Goal: Task Accomplishment & Management: Manage account settings

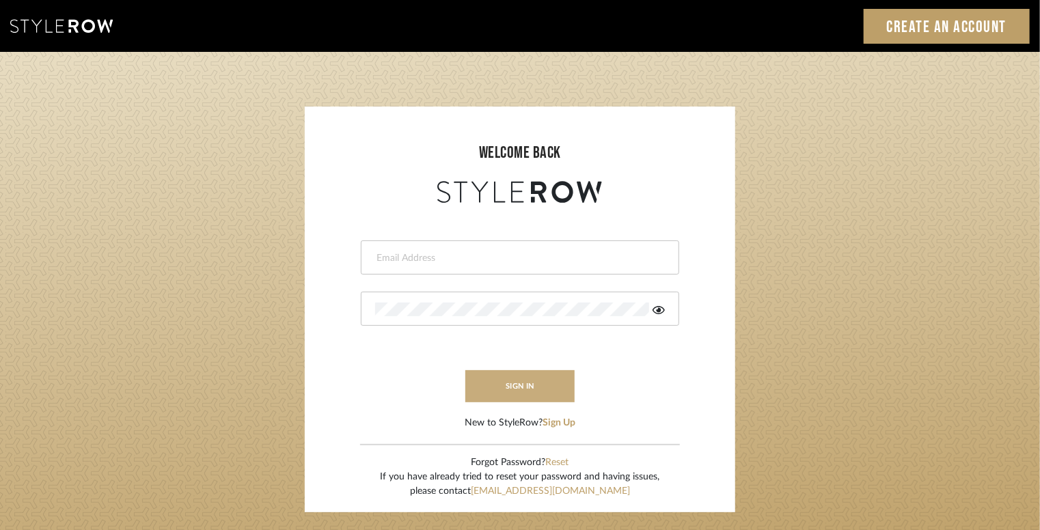
type input "[DOMAIN_NAME][EMAIL_ADDRESS][DOMAIN_NAME]"
click at [491, 389] on button "sign in" at bounding box center [519, 386] width 109 height 32
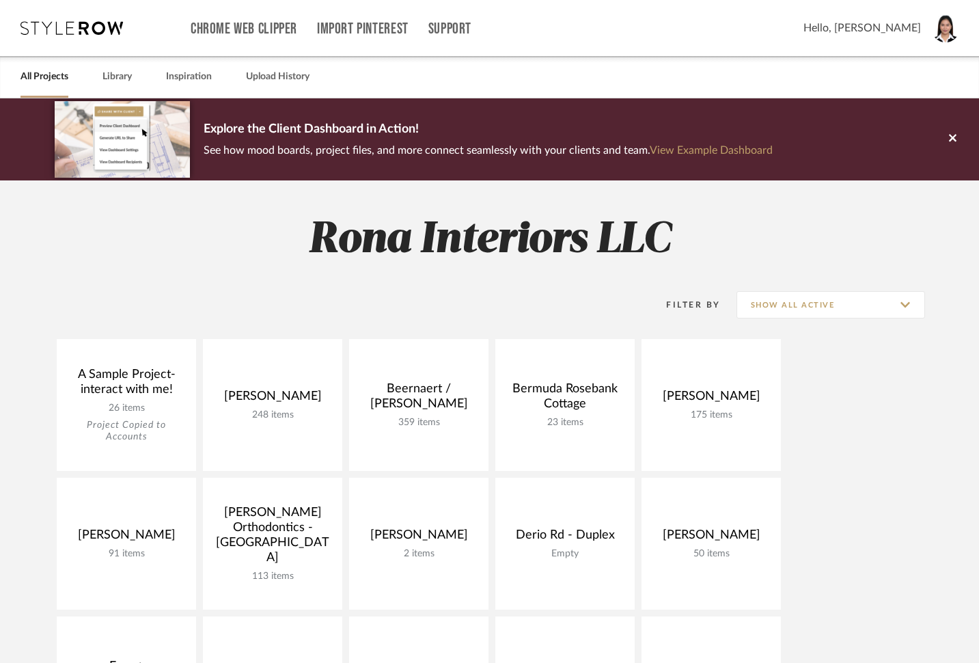
click at [945, 35] on img at bounding box center [945, 28] width 29 height 29
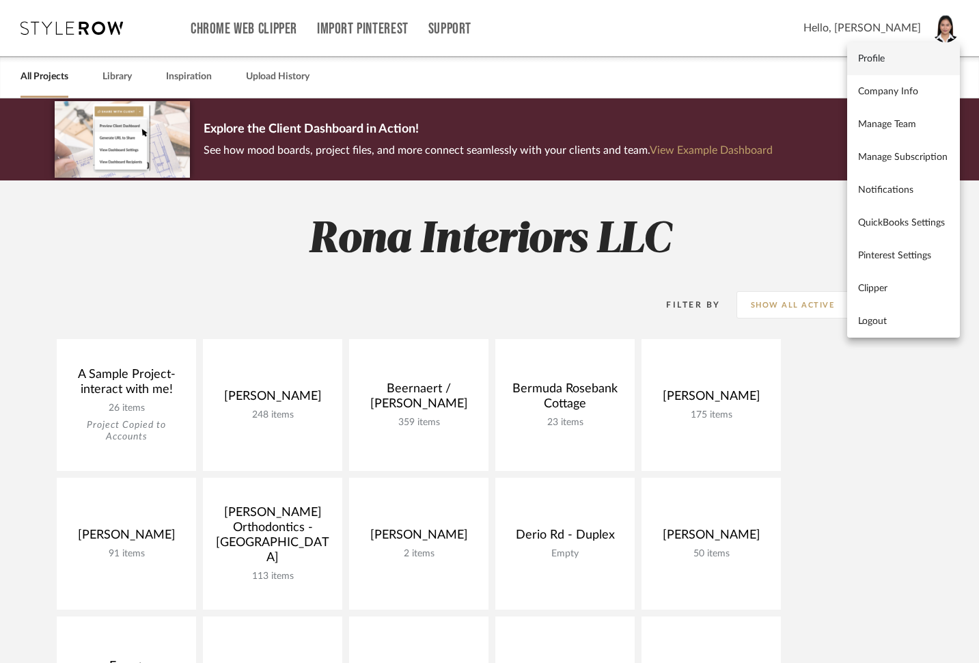
click at [930, 58] on span "Profile" at bounding box center [903, 59] width 91 height 12
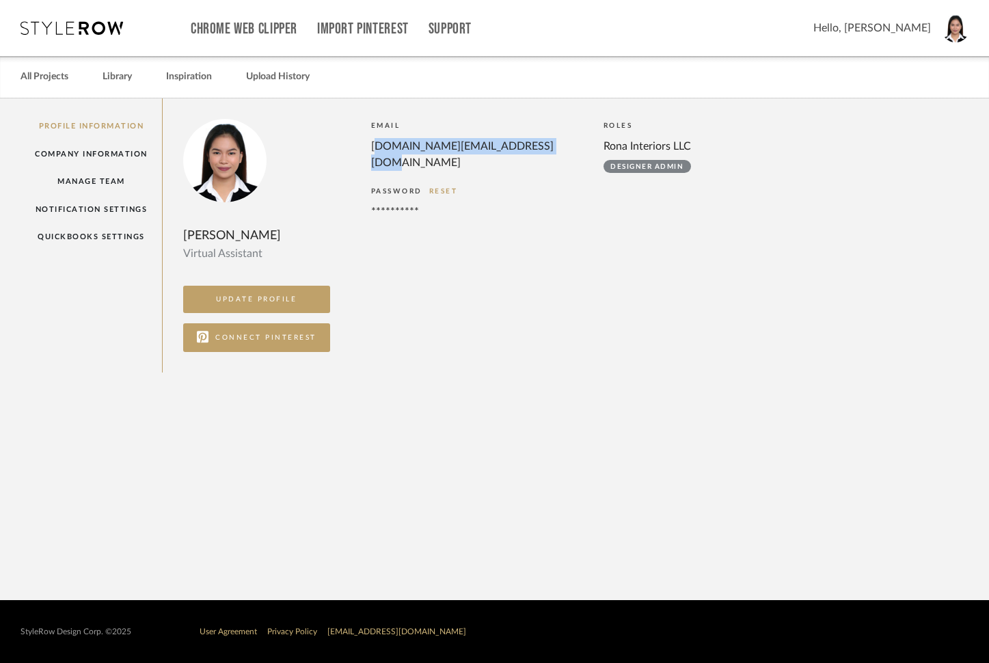
drag, startPoint x: 545, startPoint y: 141, endPoint x: 353, endPoint y: 135, distance: 192.0
click at [353, 135] on div "**********" at bounding box center [567, 235] width 768 height 233
copy div "[DOMAIN_NAME][EMAIL_ADDRESS][DOMAIN_NAME]"
click at [60, 75] on link "All Projects" at bounding box center [44, 77] width 48 height 18
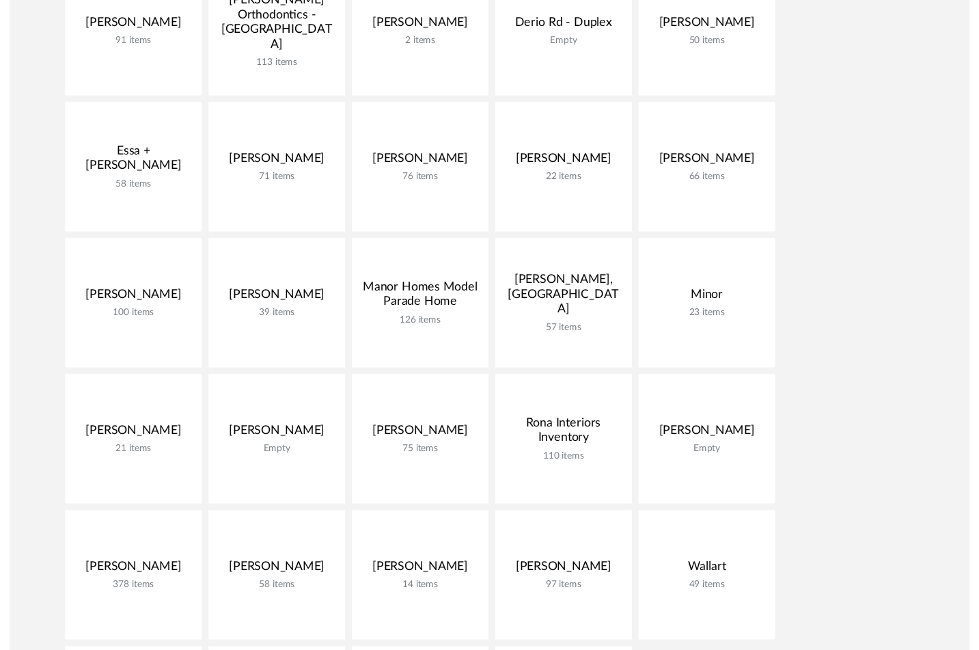
scroll to position [683, 0]
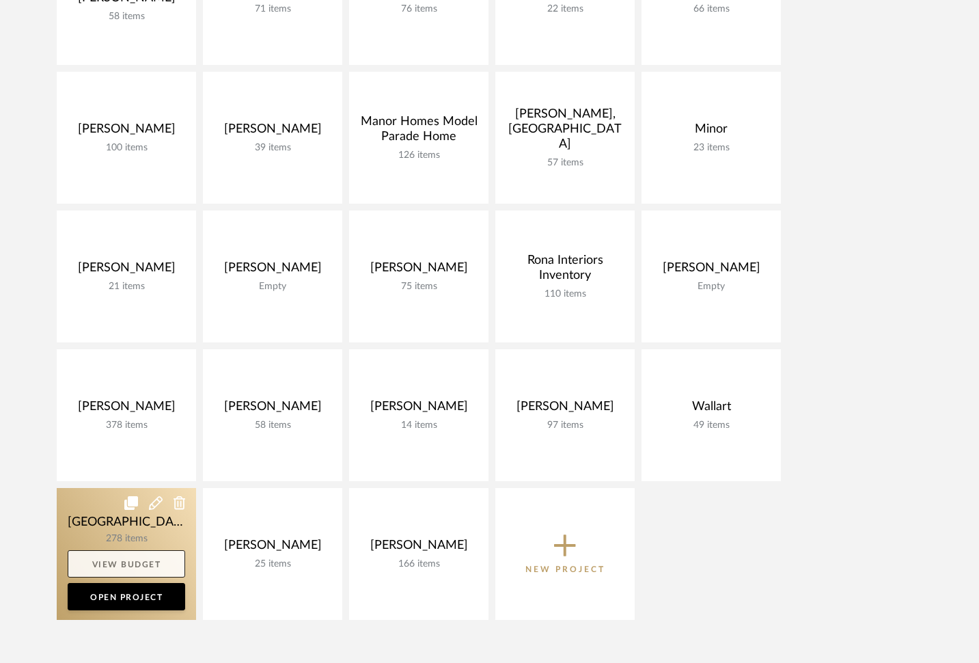
click at [146, 566] on link "View Budget" at bounding box center [127, 563] width 118 height 27
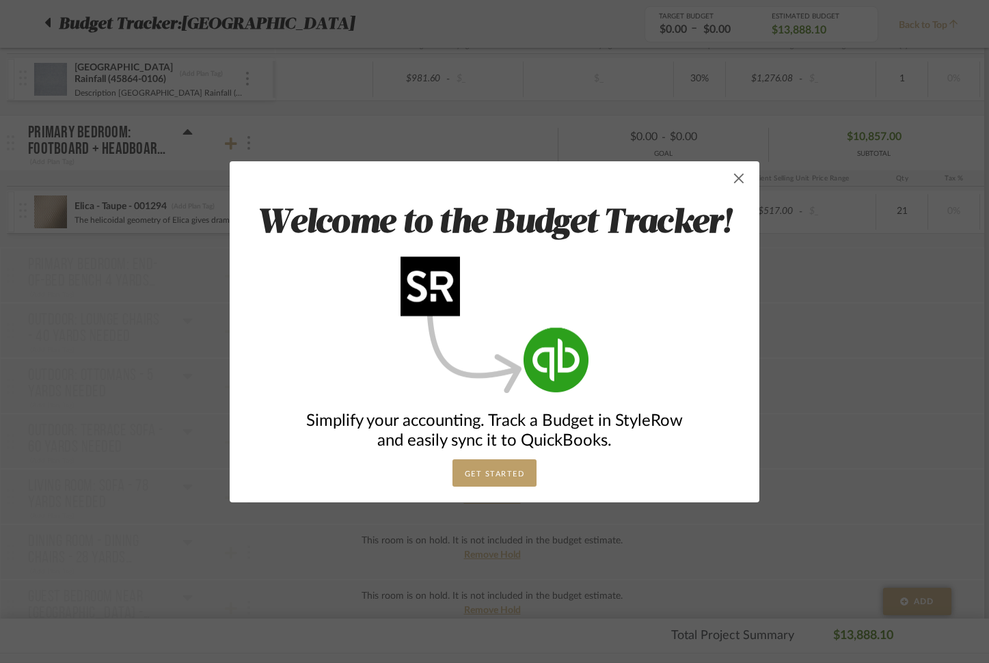
click at [728, 181] on span "button" at bounding box center [738, 178] width 27 height 27
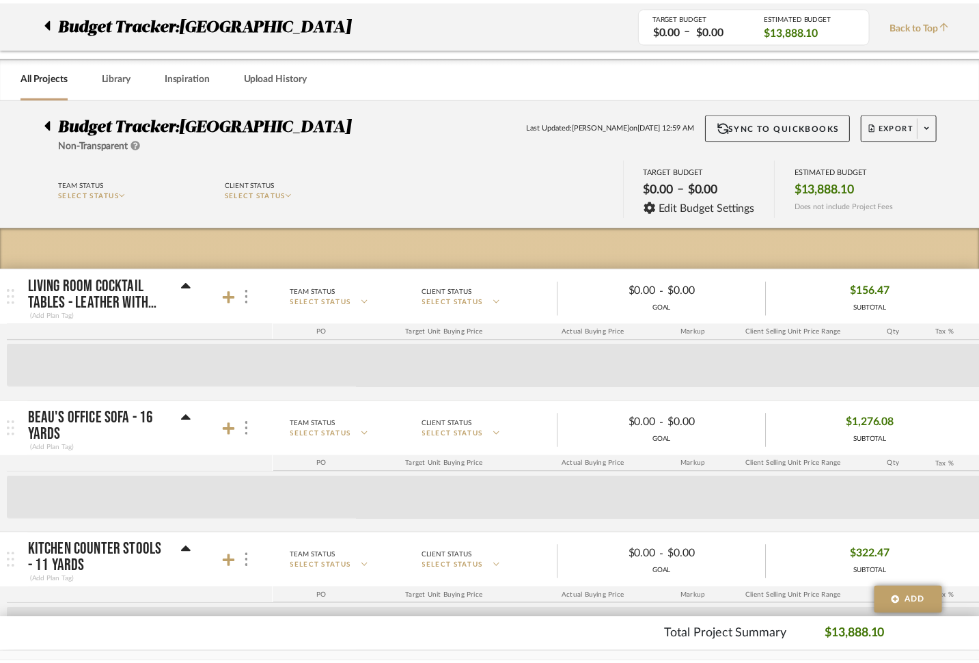
scroll to position [683, 0]
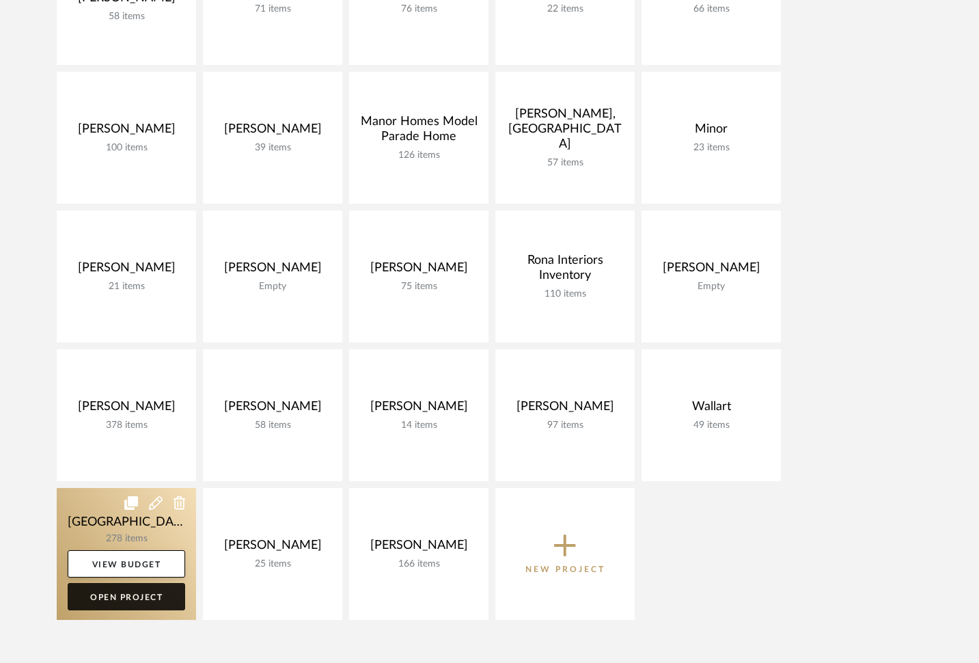
click at [135, 599] on link "Open Project" at bounding box center [127, 596] width 118 height 27
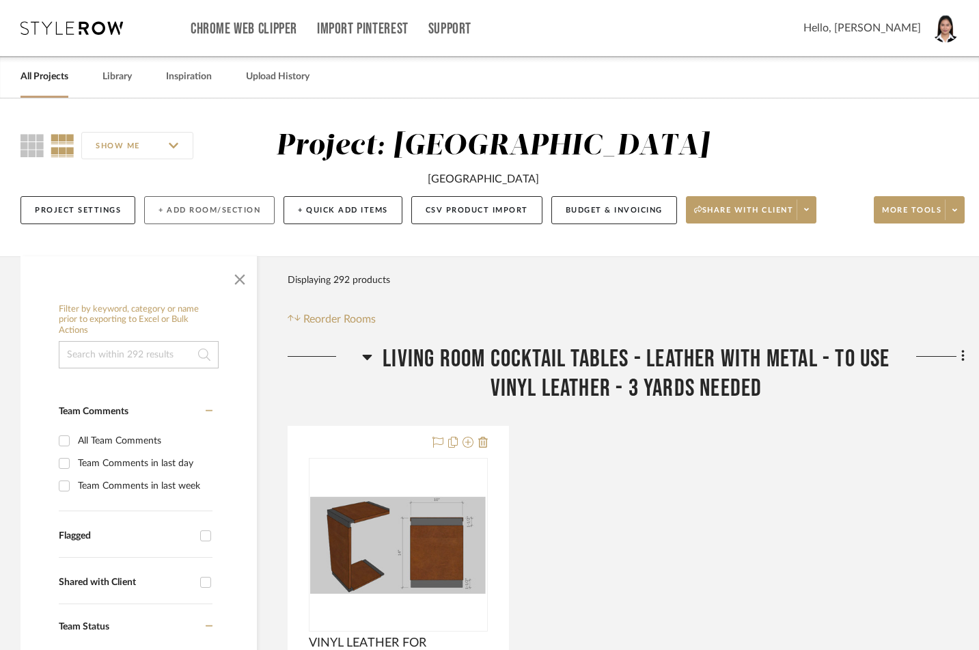
click at [171, 216] on button "+ Add Room/Section" at bounding box center [209, 210] width 130 height 28
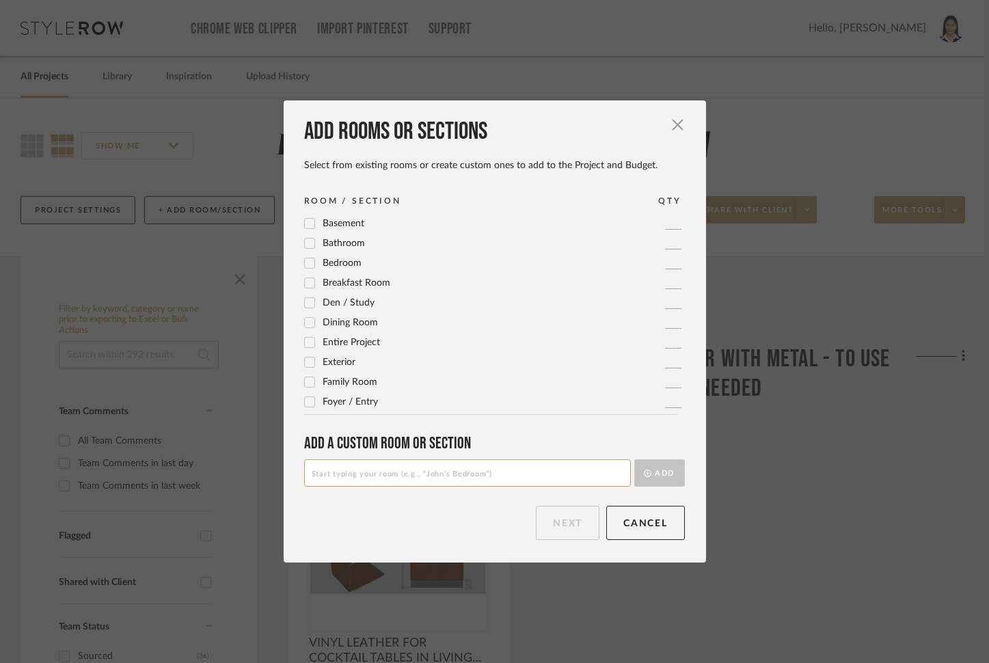
click at [309, 467] on input at bounding box center [467, 472] width 327 height 27
paste input "Cushion Outdoor Nook at Primary Bedroom: 6 yards needed"
type input "Cushion Outdoor Nook at Primary Bedroom: 6 yards needed"
click at [663, 461] on button "Add" at bounding box center [659, 472] width 51 height 27
click at [557, 519] on button "Next" at bounding box center [568, 523] width 64 height 34
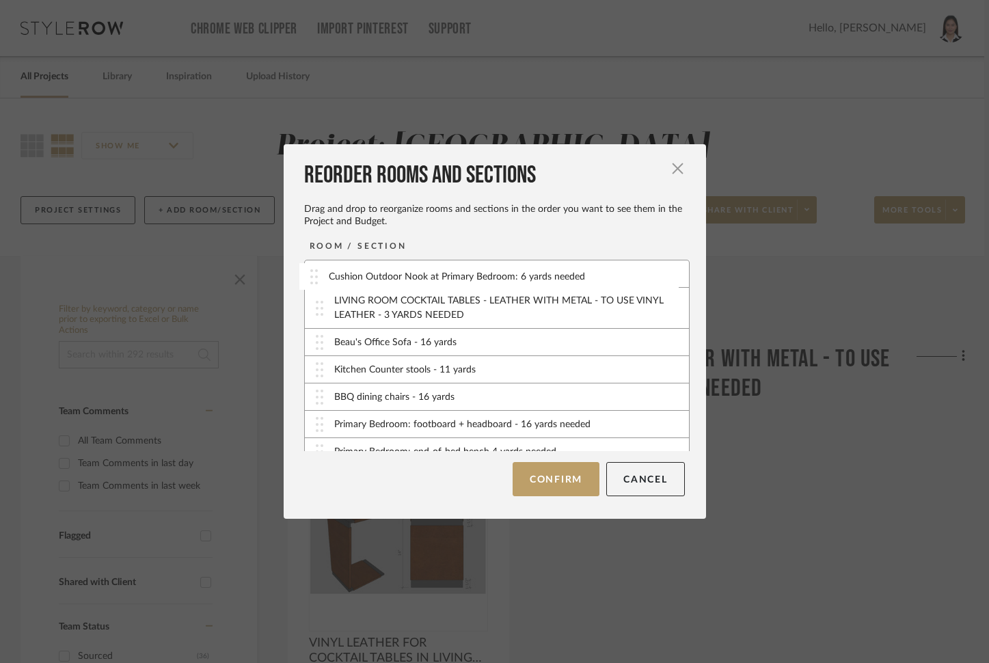
drag, startPoint x: 309, startPoint y: 442, endPoint x: 309, endPoint y: 281, distance: 161.2
click at [577, 476] on button "Confirm" at bounding box center [555, 479] width 87 height 34
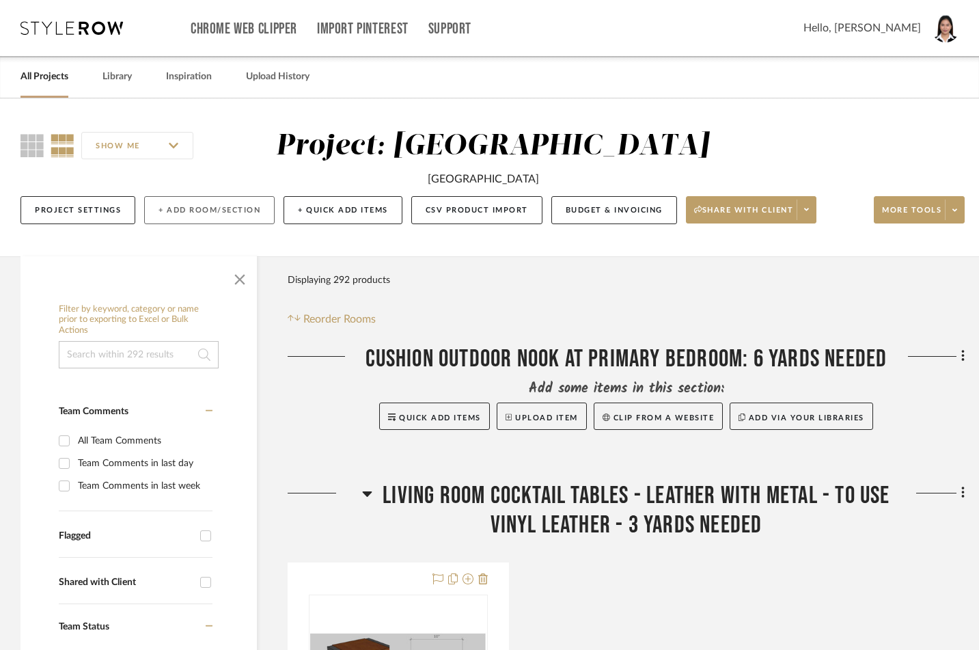
click at [234, 212] on button "+ Add Room/Section" at bounding box center [209, 210] width 130 height 28
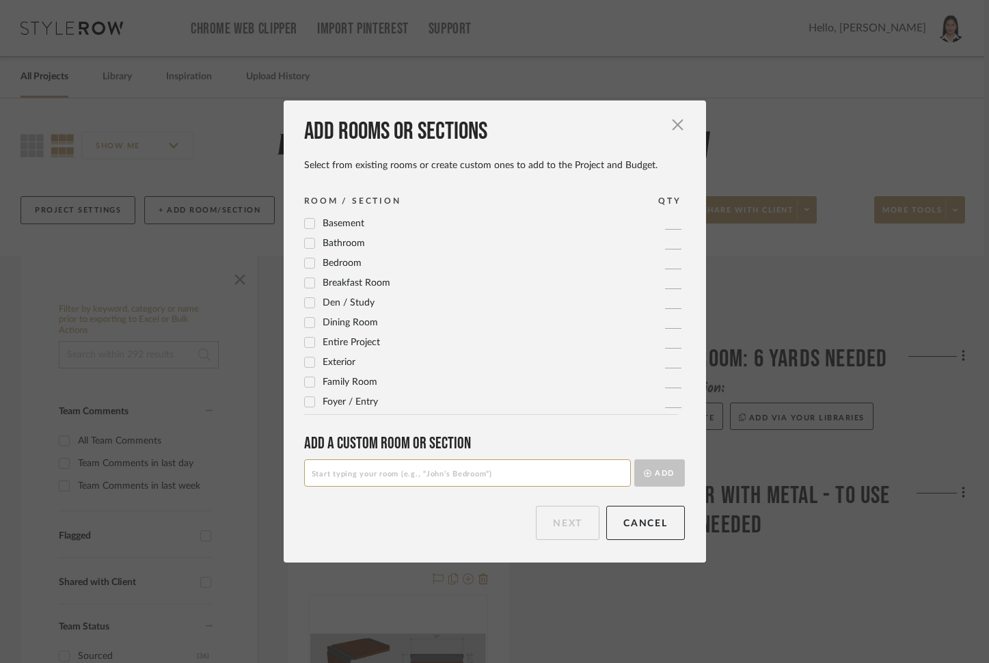
click at [408, 474] on input at bounding box center [467, 472] width 327 height 27
paste input "Cushion Laundry Room - 4 yards needed"
type input "Cushion Laundry Room - 4 yards needed"
click at [644, 478] on button "Add" at bounding box center [659, 472] width 51 height 27
click at [551, 524] on button "Next" at bounding box center [568, 523] width 64 height 34
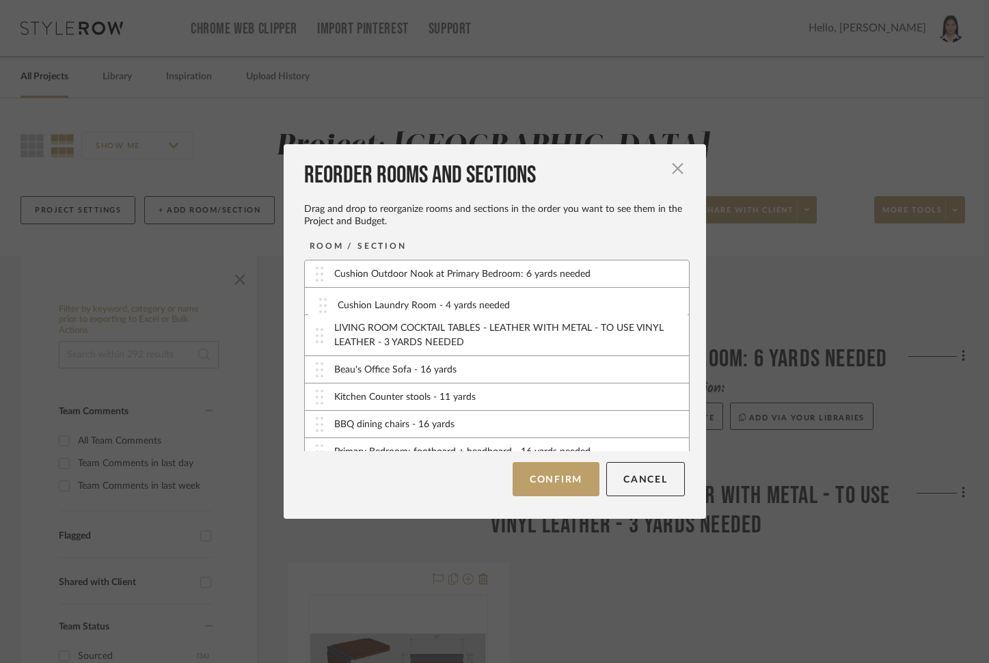
drag, startPoint x: 314, startPoint y: 437, endPoint x: 322, endPoint y: 305, distance: 132.1
click at [556, 484] on button "Confirm" at bounding box center [555, 479] width 87 height 34
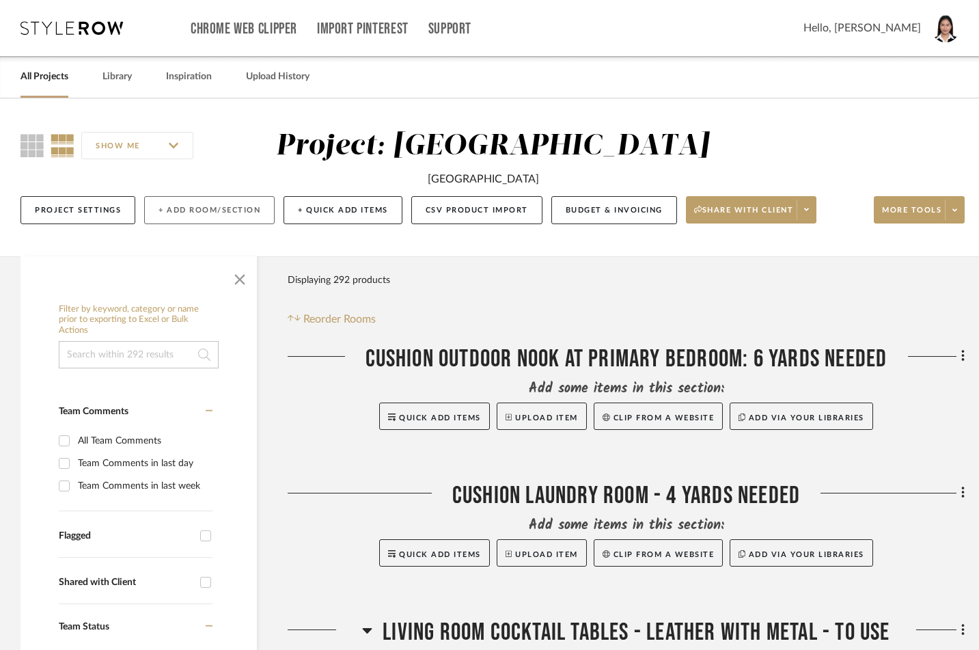
click at [239, 202] on button "+ Add Room/Section" at bounding box center [209, 210] width 130 height 28
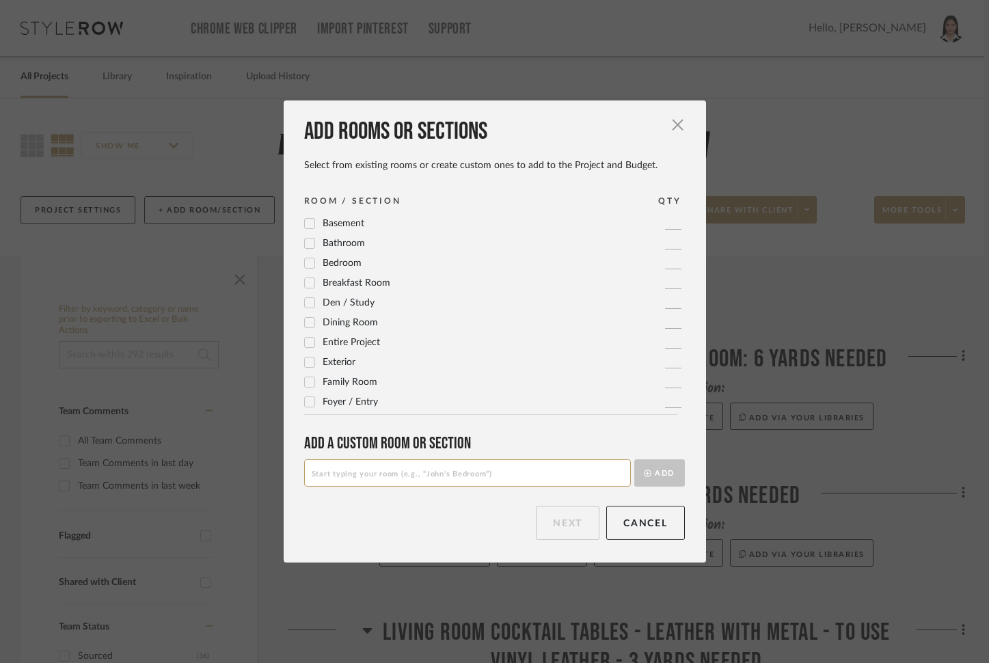
click at [410, 469] on input at bounding box center [467, 472] width 327 height 27
paste input "In-Pool Chaise Loungers - 2 in [GEOGRAPHIC_DATA] with 9" height"
type input "In-Pool Chaise Loungers - 2 in [GEOGRAPHIC_DATA] with 9" height"
click at [659, 465] on button "Add" at bounding box center [659, 472] width 51 height 27
click at [540, 523] on button "Next" at bounding box center [568, 523] width 64 height 34
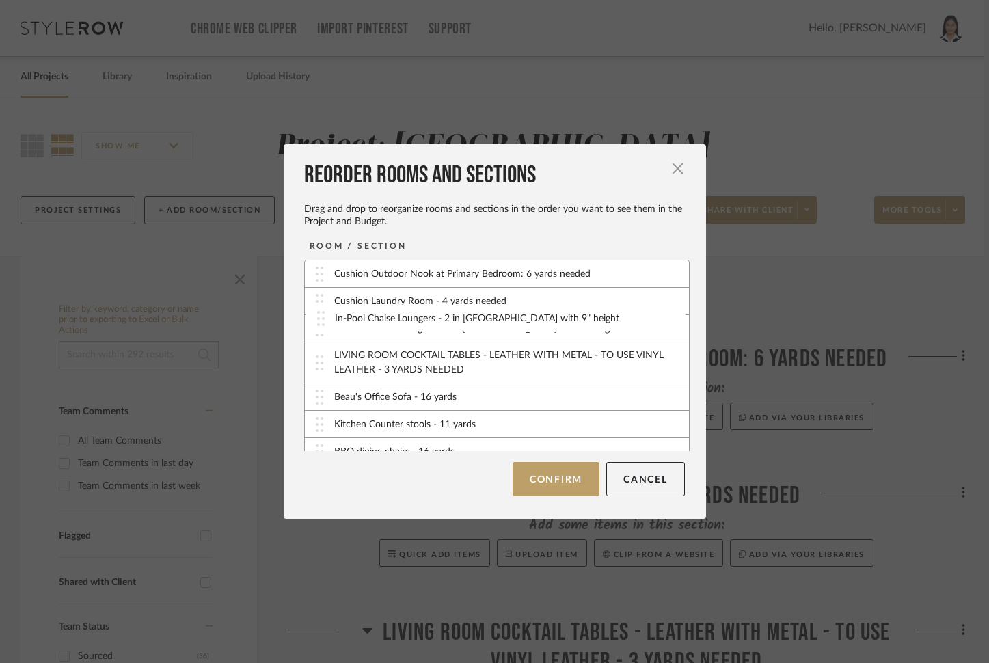
drag, startPoint x: 315, startPoint y: 440, endPoint x: 321, endPoint y: 321, distance: 119.0
click at [557, 484] on button "Confirm" at bounding box center [555, 479] width 87 height 34
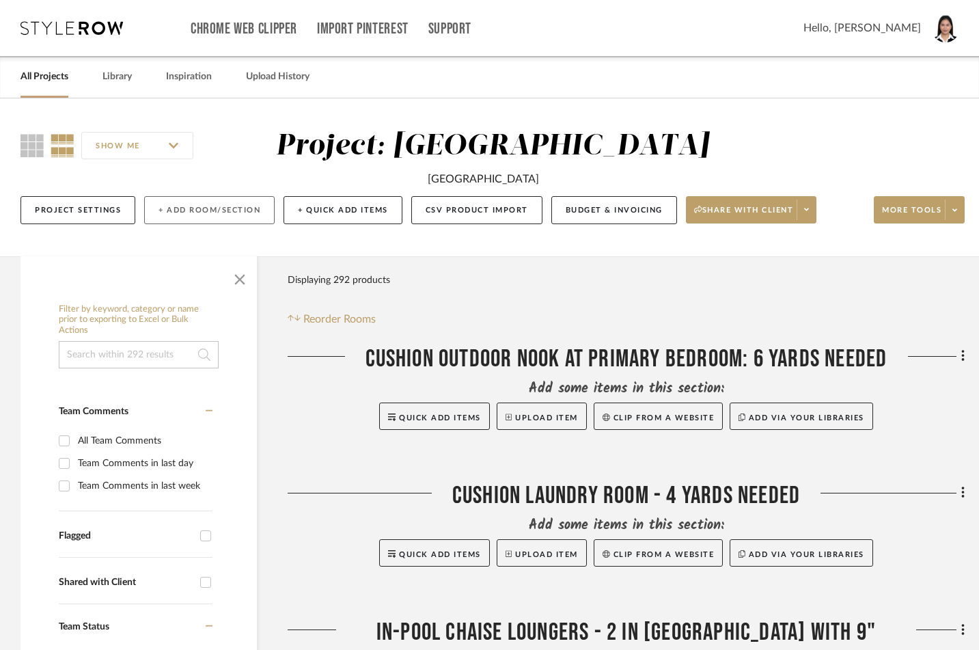
click at [215, 206] on button "+ Add Room/Section" at bounding box center [209, 210] width 130 height 28
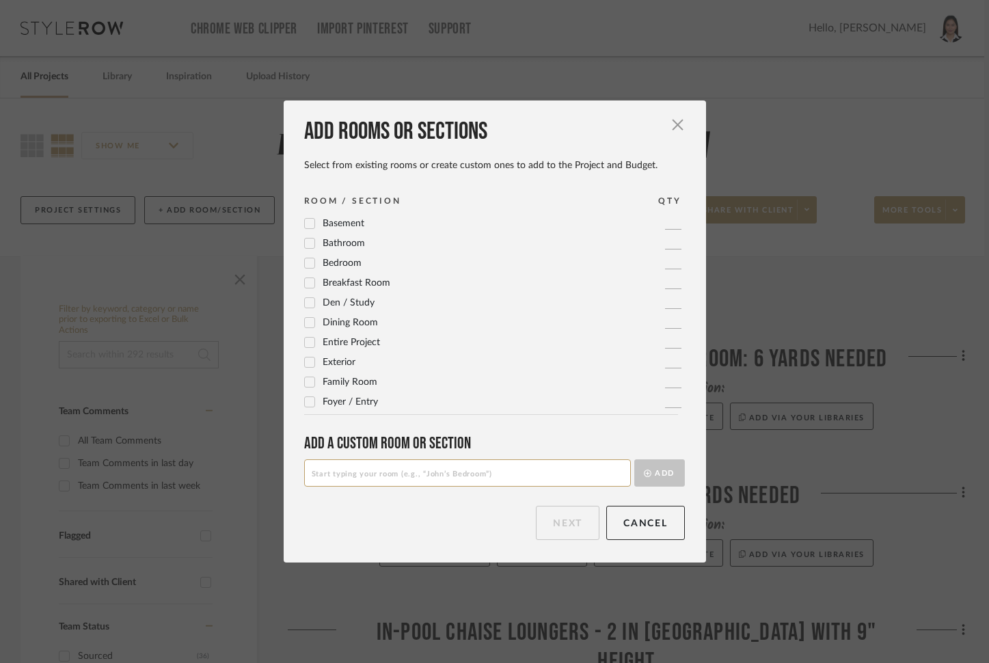
click at [332, 473] on input at bounding box center [467, 472] width 327 height 27
paste input "Guest Lounge Sleeper Sofa"
type input "Guest Lounge Sleeper Sofa"
click at [657, 469] on button "Add" at bounding box center [659, 472] width 51 height 27
click at [546, 522] on button "Next" at bounding box center [568, 523] width 64 height 34
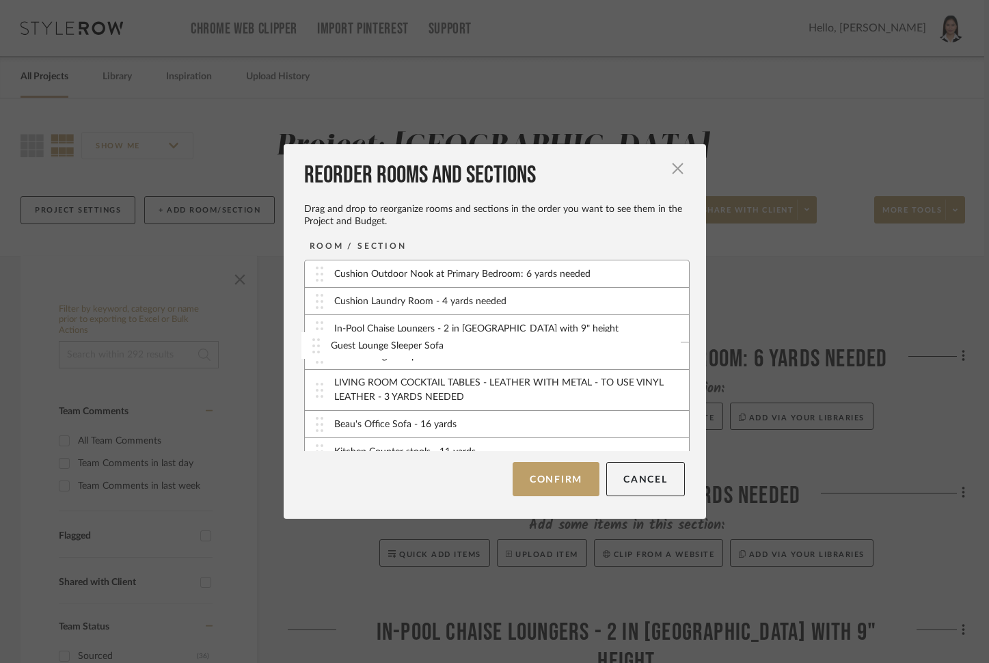
drag, startPoint x: 319, startPoint y: 440, endPoint x: 320, endPoint y: 348, distance: 91.6
click at [522, 486] on button "Confirm" at bounding box center [555, 479] width 87 height 34
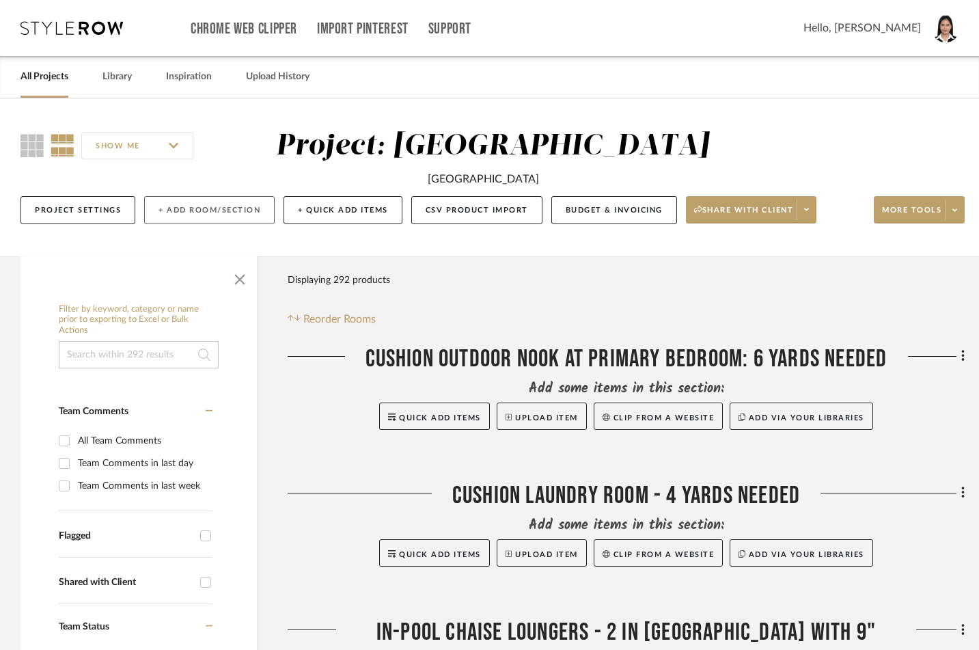
click at [215, 216] on button "+ Add Room/Section" at bounding box center [209, 210] width 130 height 28
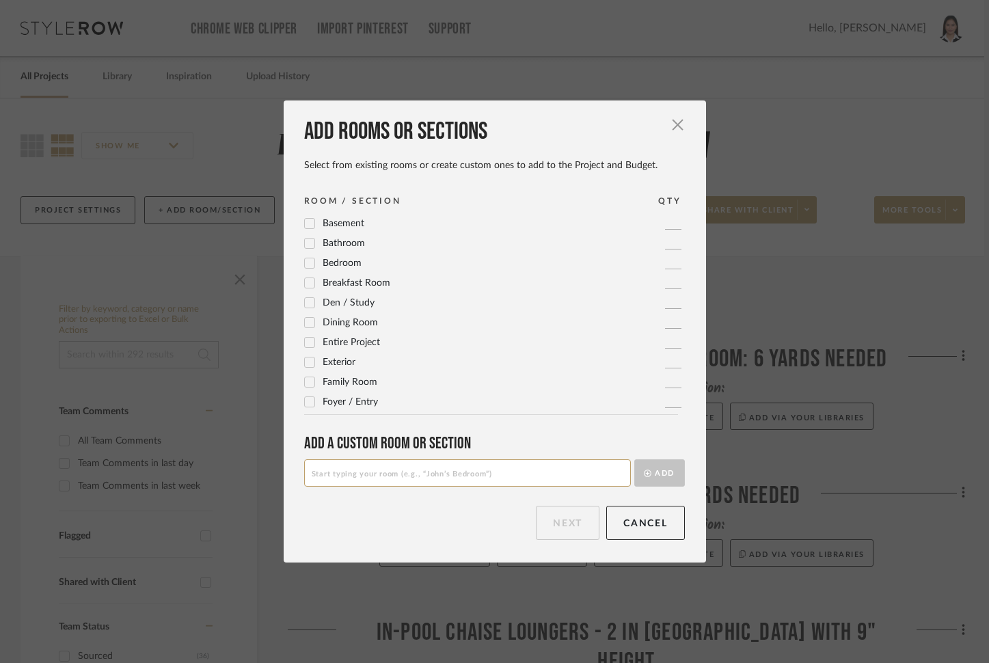
click at [466, 483] on input at bounding box center [467, 472] width 327 height 27
paste input "Guest Lounge Rug"
type input "Guest Lounge Rug"
click at [644, 473] on icon "submit" at bounding box center [648, 473] width 8 height 8
click at [563, 539] on button "Next" at bounding box center [568, 523] width 64 height 34
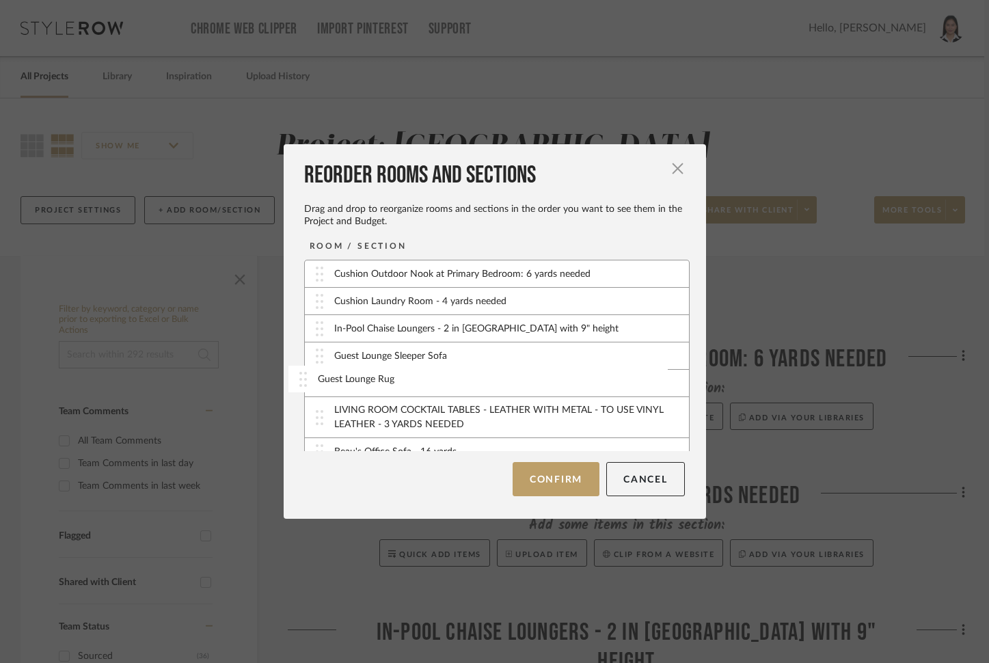
drag, startPoint x: 316, startPoint y: 443, endPoint x: 304, endPoint y: 385, distance: 59.2
click at [572, 485] on button "Confirm" at bounding box center [555, 479] width 87 height 34
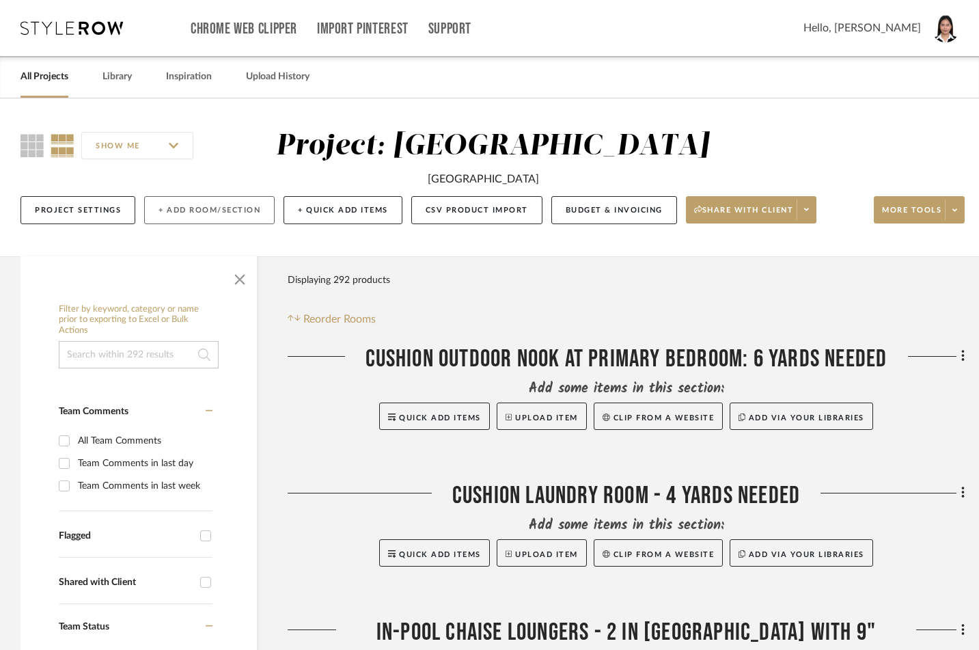
click at [204, 212] on button "+ Add Room/Section" at bounding box center [209, 210] width 130 height 28
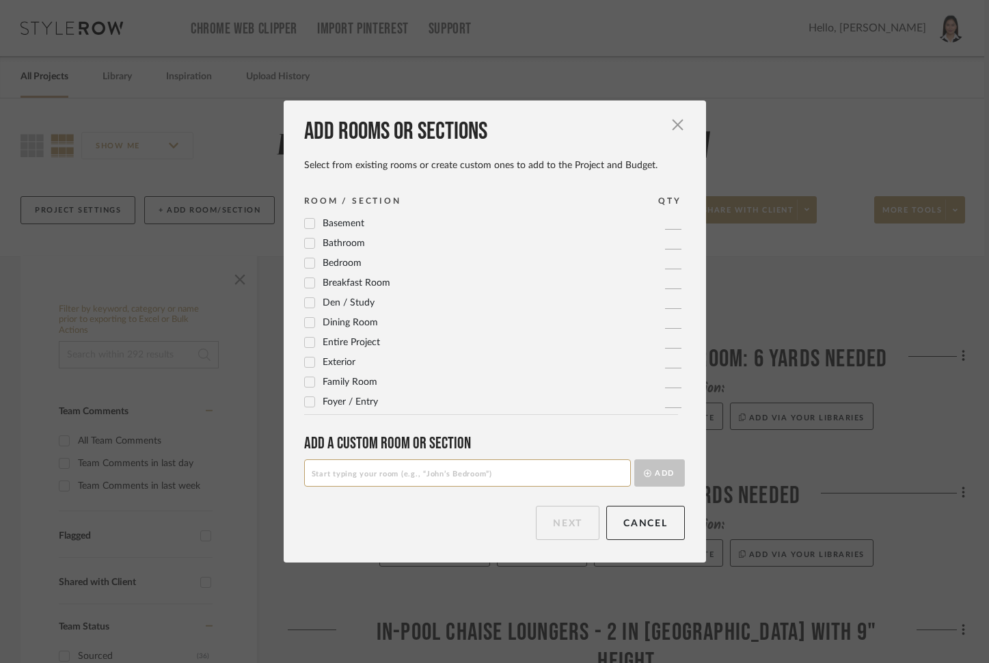
click at [402, 476] on input at bounding box center [467, 472] width 327 height 27
paste input "Primary Bedroom Rug"
type input "Primary Bedroom Rug"
click at [665, 471] on button "Add" at bounding box center [659, 472] width 51 height 27
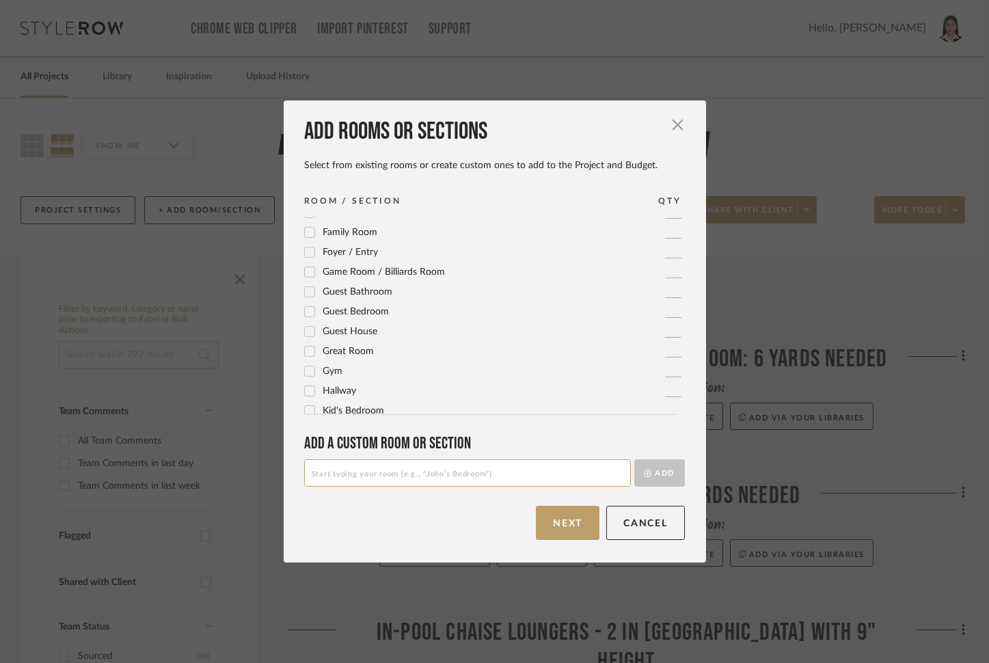
scroll to position [171, 0]
click at [550, 525] on button "Next" at bounding box center [568, 523] width 64 height 34
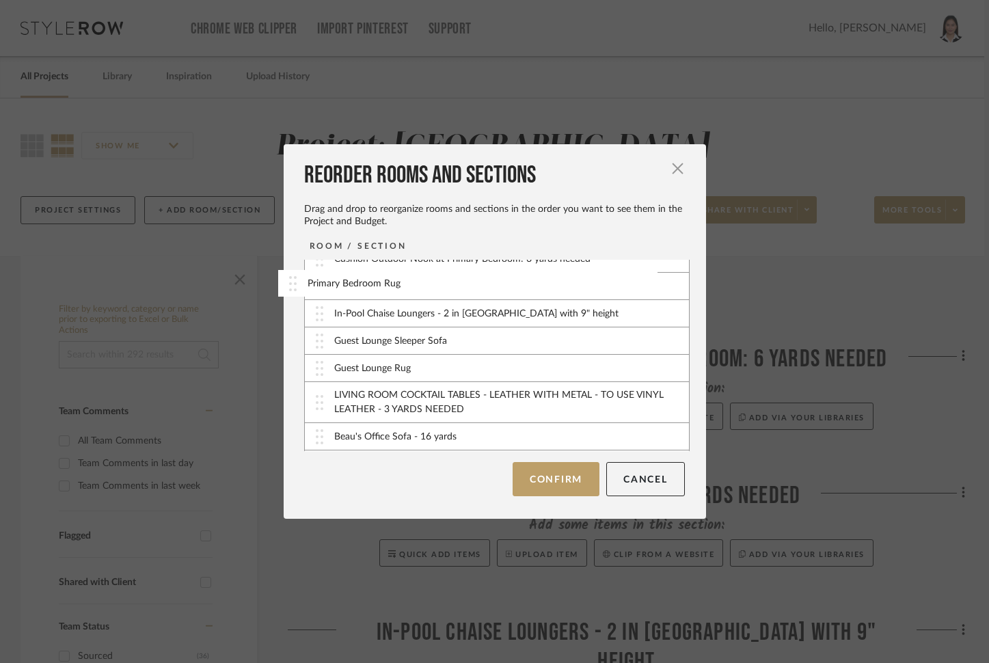
scroll to position [0, 0]
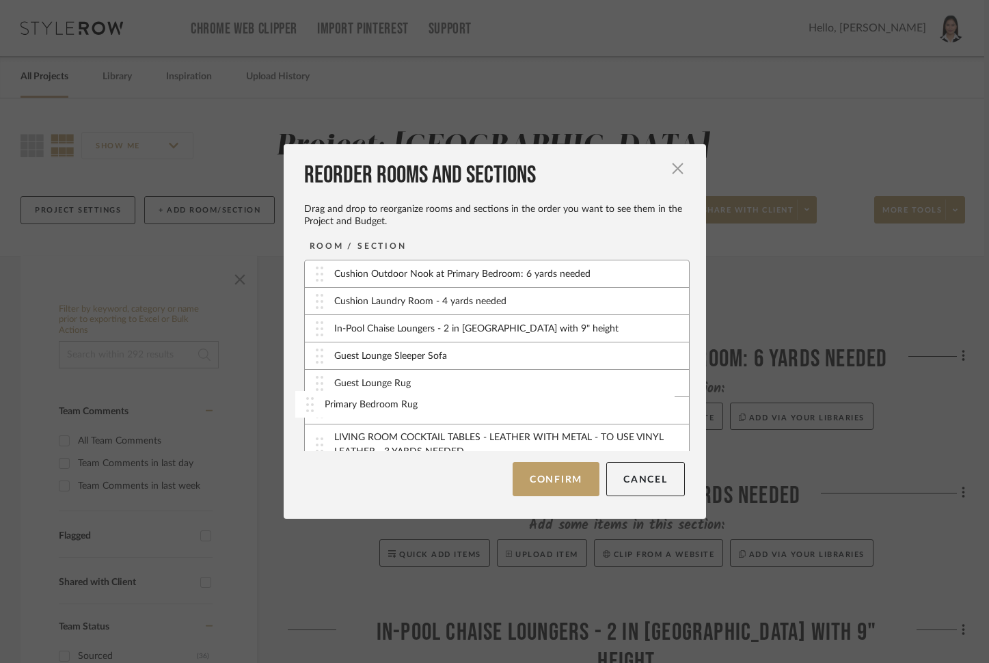
drag, startPoint x: 320, startPoint y: 437, endPoint x: 315, endPoint y: 404, distance: 33.1
click at [560, 479] on button "Confirm" at bounding box center [555, 479] width 87 height 34
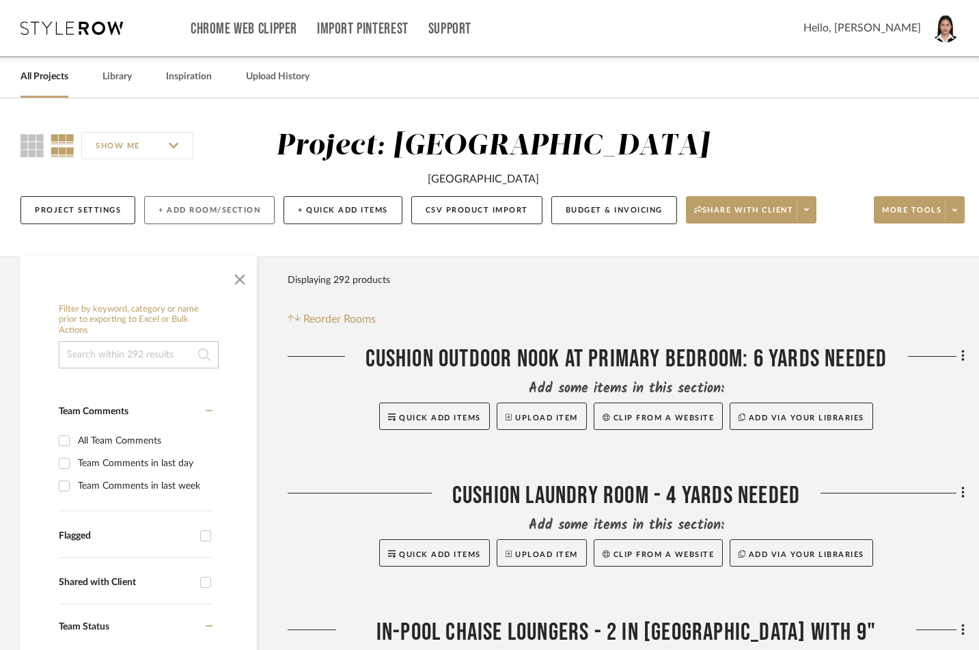
click at [180, 212] on button "+ Add Room/Section" at bounding box center [209, 210] width 130 height 28
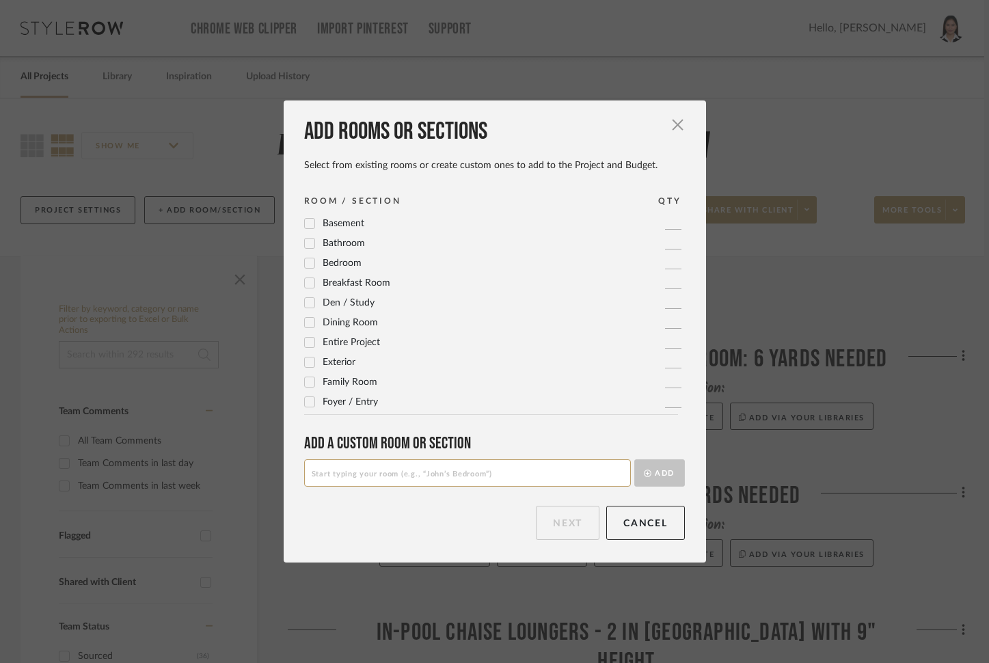
click at [391, 469] on input at bounding box center [467, 472] width 327 height 27
paste input "Guest Bedroom Near Lounge Rug"
type input "Guest Bedroom Near Lounge Rug"
click at [646, 480] on button "Add" at bounding box center [659, 472] width 51 height 27
click at [569, 508] on button "Next" at bounding box center [568, 523] width 64 height 34
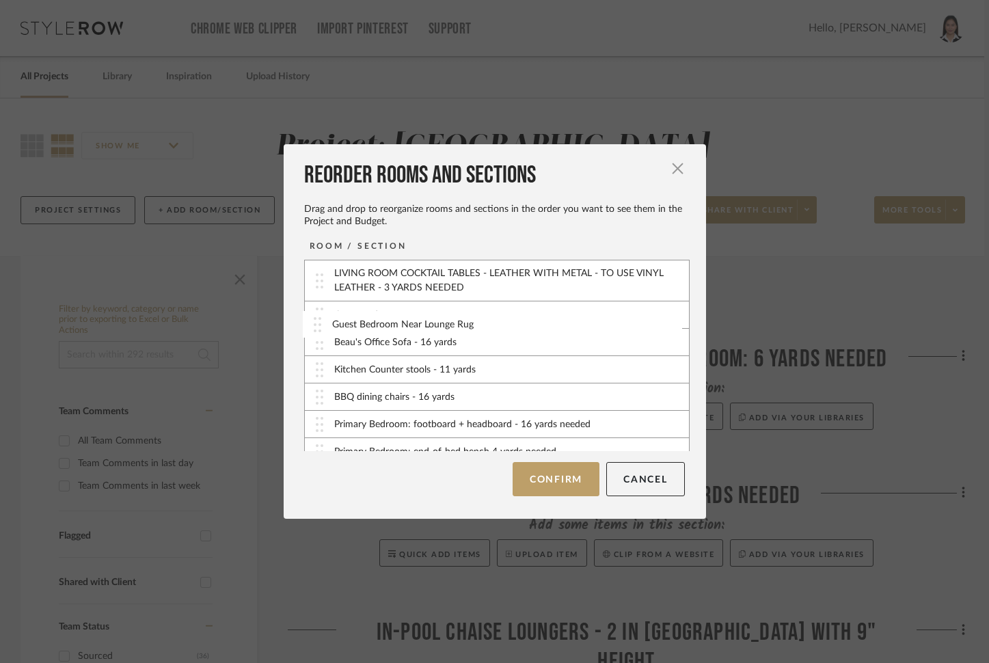
scroll to position [79, 0]
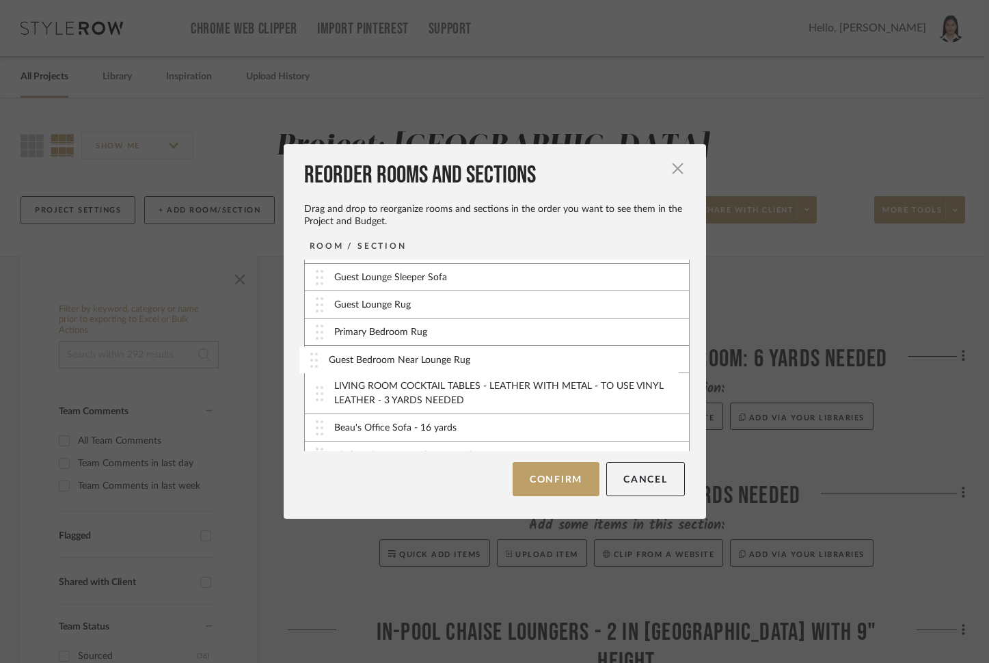
drag, startPoint x: 317, startPoint y: 438, endPoint x: 316, endPoint y: 361, distance: 77.2
click at [533, 472] on button "Confirm" at bounding box center [555, 479] width 87 height 34
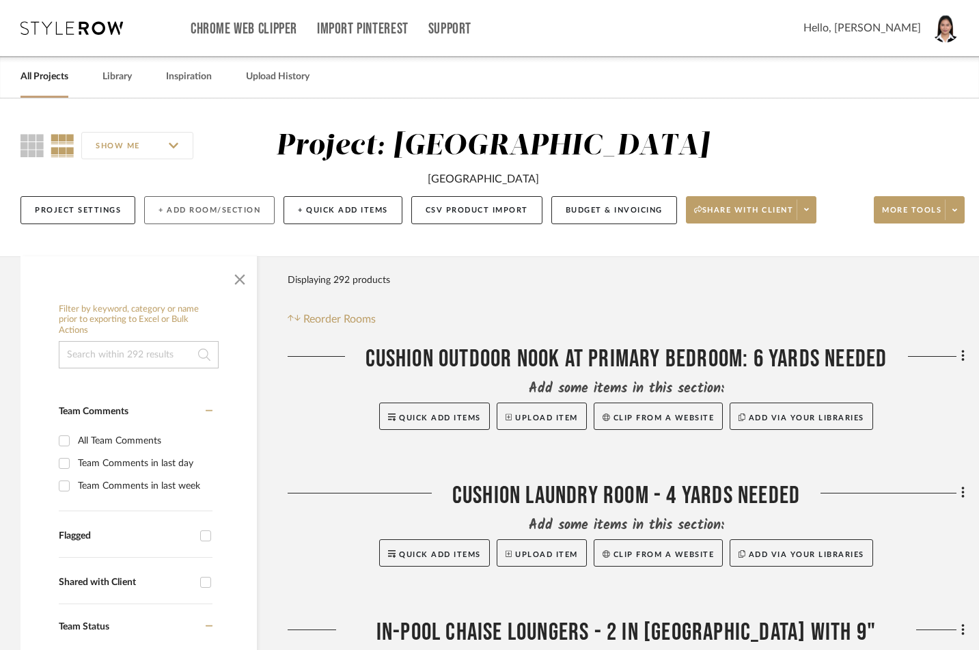
click at [221, 199] on button "+ Add Room/Section" at bounding box center [209, 210] width 130 height 28
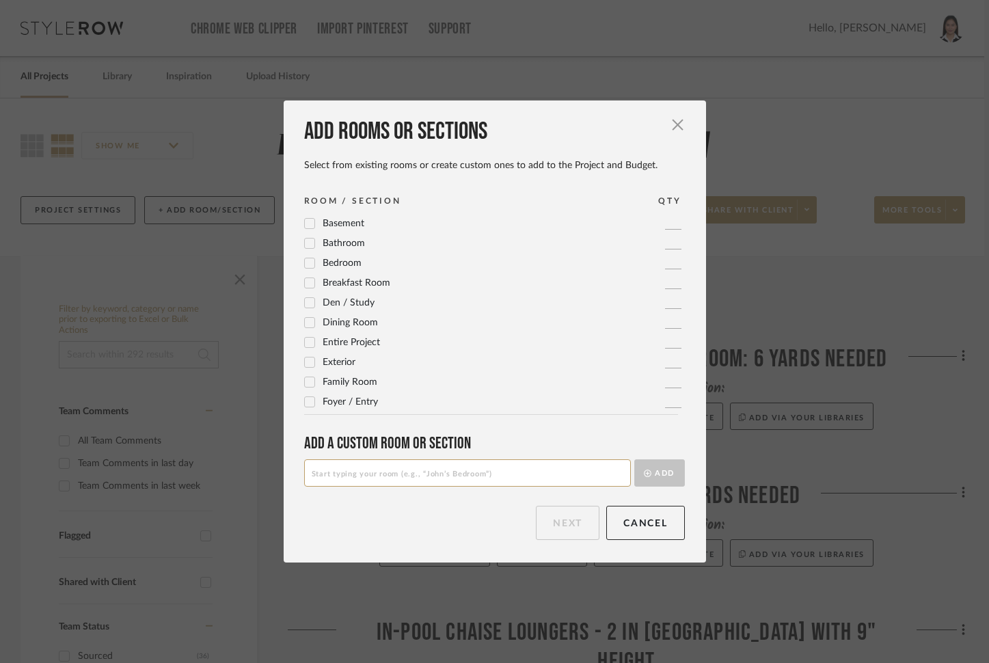
click at [344, 479] on input at bounding box center [467, 472] width 327 height 27
paste input "Guest Bedroom Near Stairs Rug"
type input "Guest Bedroom Near Stairs Rug"
click at [659, 471] on button "Add" at bounding box center [659, 472] width 51 height 27
click at [546, 520] on button "Next" at bounding box center [568, 523] width 64 height 34
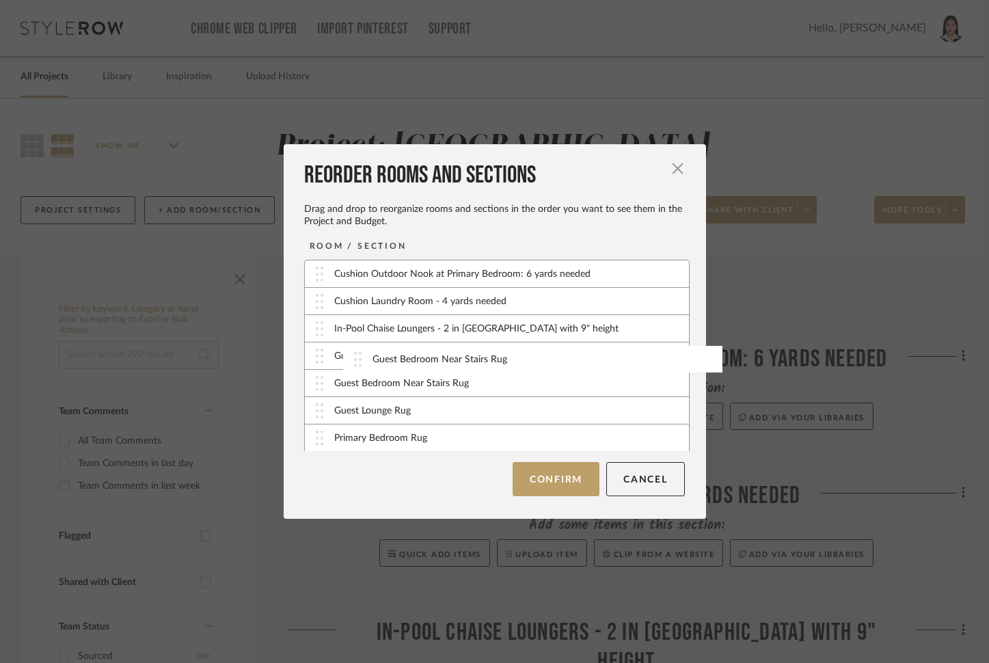
scroll to position [85, 0]
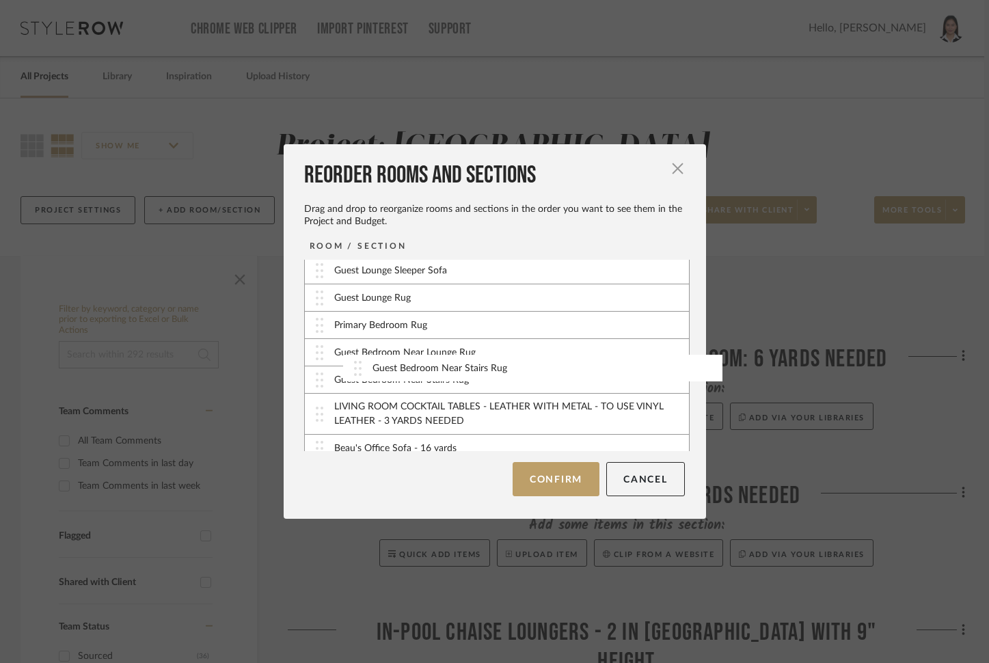
drag, startPoint x: 317, startPoint y: 444, endPoint x: 360, endPoint y: 375, distance: 81.3
click at [549, 488] on button "Confirm" at bounding box center [555, 479] width 87 height 34
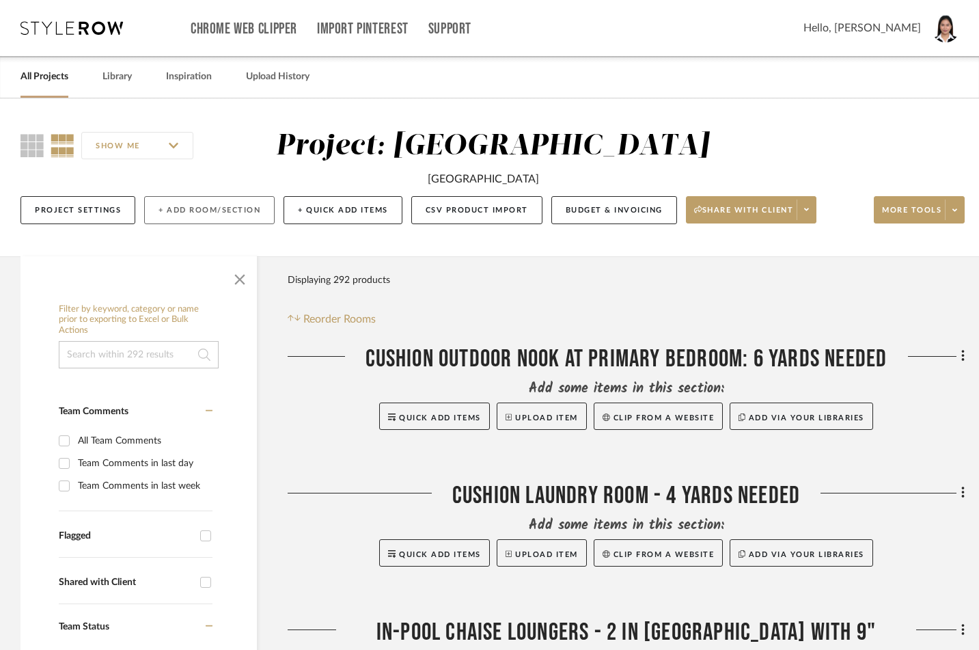
click at [178, 199] on button "+ Add Room/Section" at bounding box center [209, 210] width 130 height 28
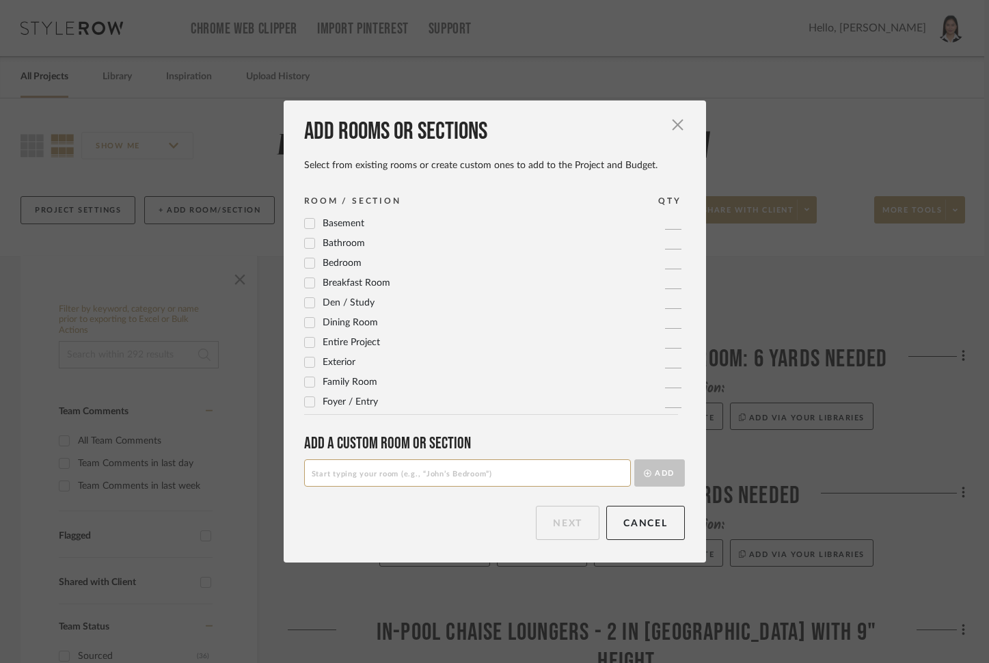
click at [453, 470] on input at bounding box center [467, 472] width 327 height 27
paste input "Living Room Rug - size TBD"
type input "Living Room Rug - size TBD"
click at [654, 465] on button "Add" at bounding box center [659, 472] width 51 height 27
click at [564, 511] on button "Next" at bounding box center [568, 523] width 64 height 34
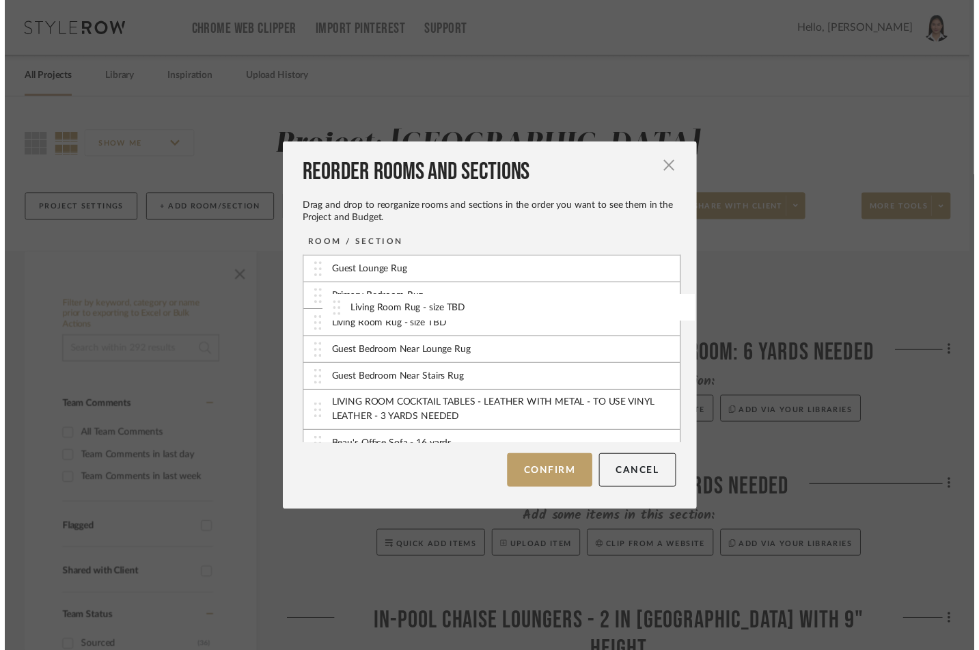
scroll to position [106, 0]
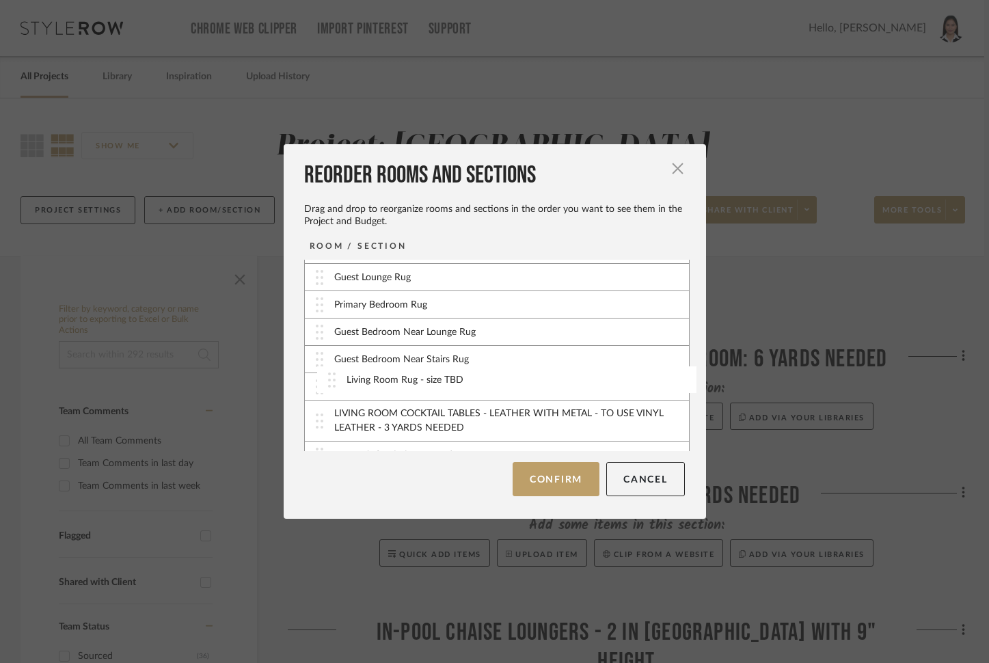
drag, startPoint x: 308, startPoint y: 439, endPoint x: 325, endPoint y: 382, distance: 59.9
click at [555, 483] on button "Confirm" at bounding box center [555, 479] width 87 height 34
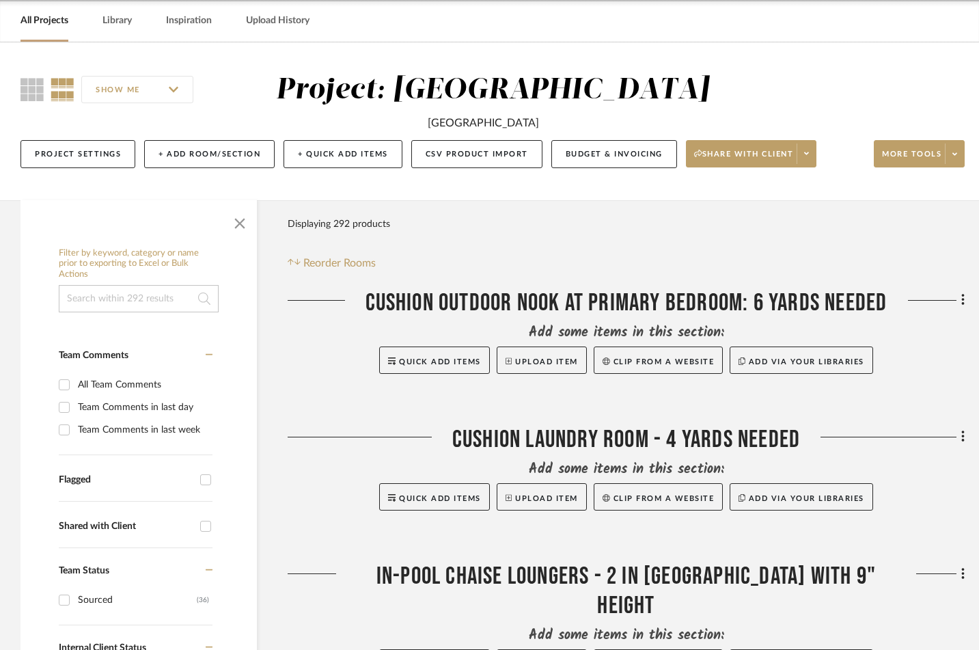
scroll to position [85, 0]
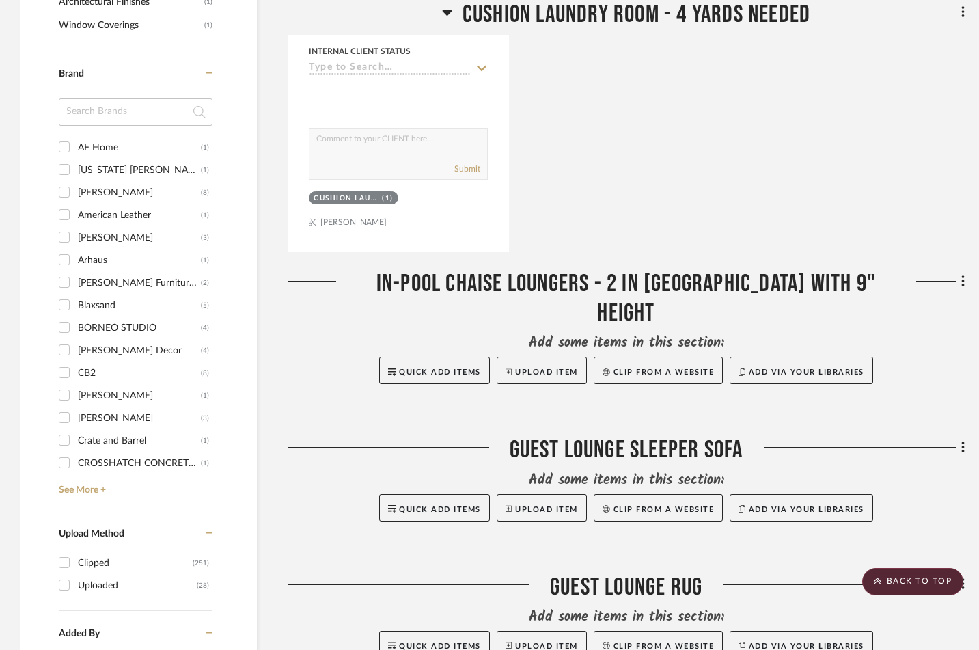
scroll to position [1452, 0]
